Goal: Task Accomplishment & Management: Manage account settings

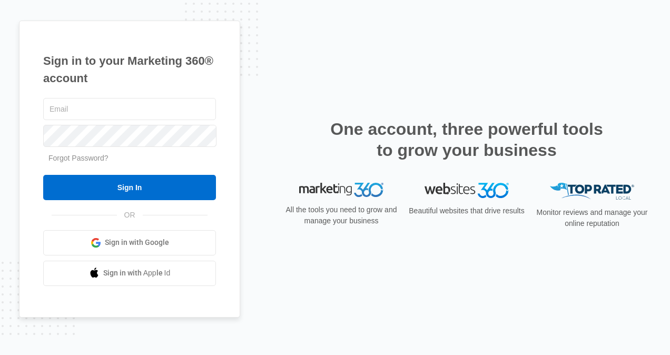
click at [140, 247] on span "Sign in with Google" at bounding box center [137, 242] width 64 height 11
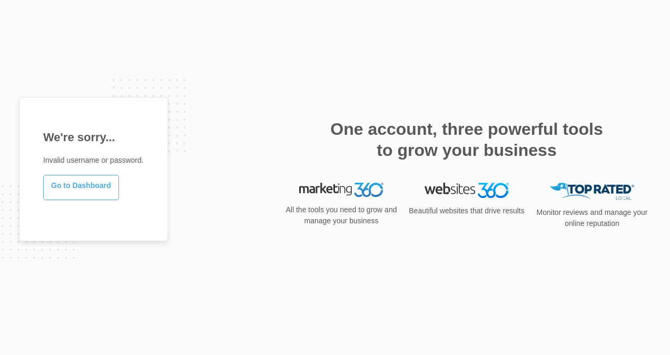
click at [83, 183] on link "Go to Dashboard" at bounding box center [81, 187] width 76 height 25
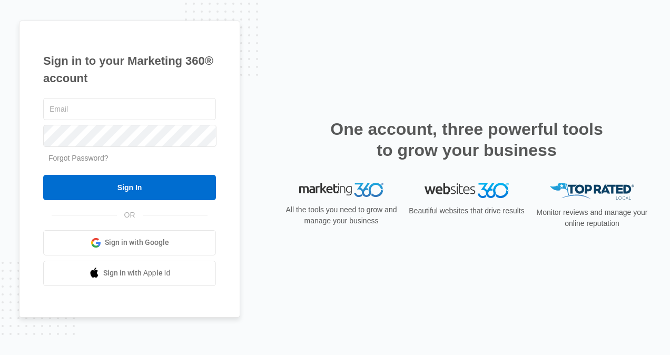
click at [78, 159] on link "Forgot Password?" at bounding box center [78, 158] width 60 height 8
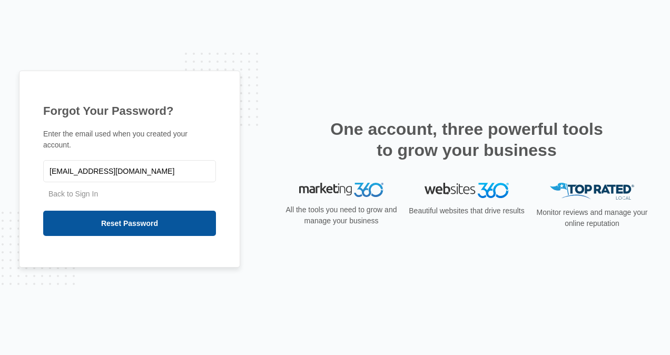
type input "[EMAIL_ADDRESS][DOMAIN_NAME]"
click at [93, 217] on input "Reset Password" at bounding box center [129, 223] width 173 height 25
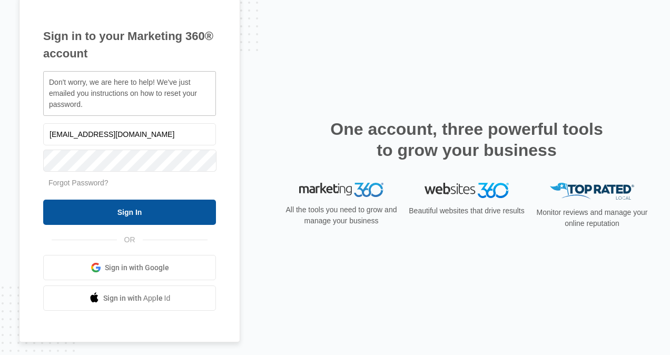
click at [109, 210] on input "Sign In" at bounding box center [129, 212] width 173 height 25
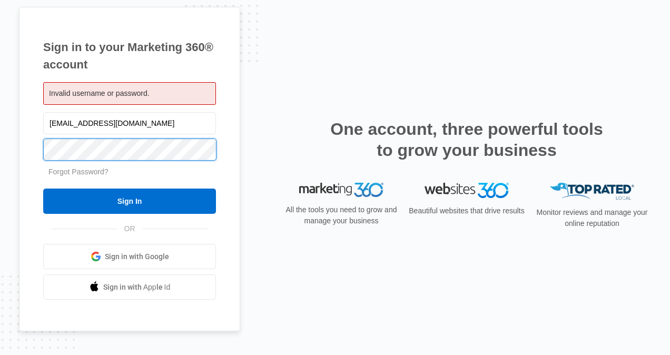
click at [43, 189] on input "Sign In" at bounding box center [129, 201] width 173 height 25
